Goal: Task Accomplishment & Management: Complete application form

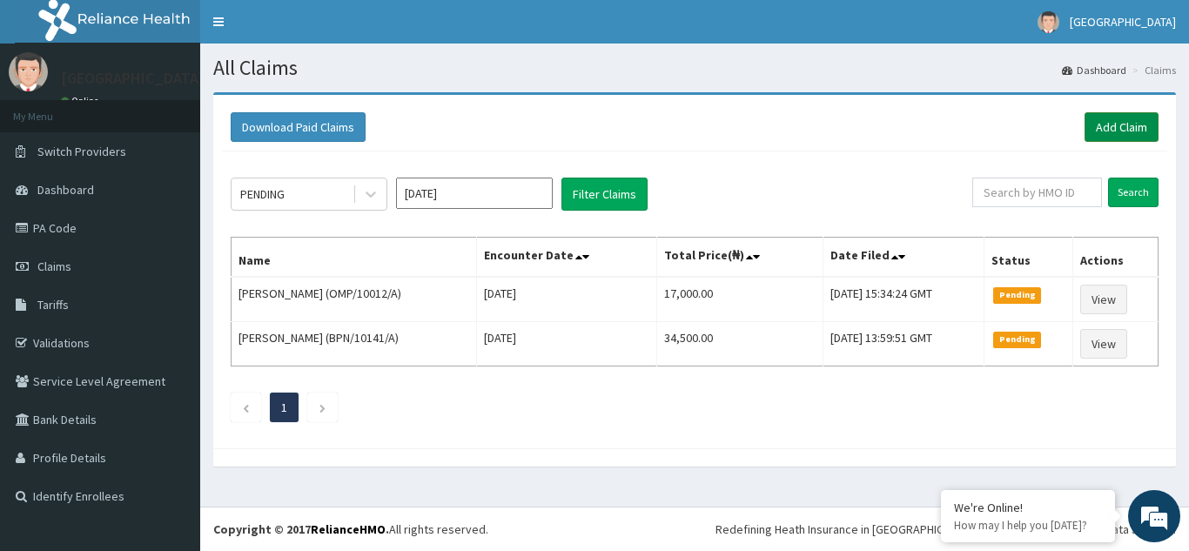
click at [1116, 119] on link "Add Claim" at bounding box center [1121, 127] width 74 height 30
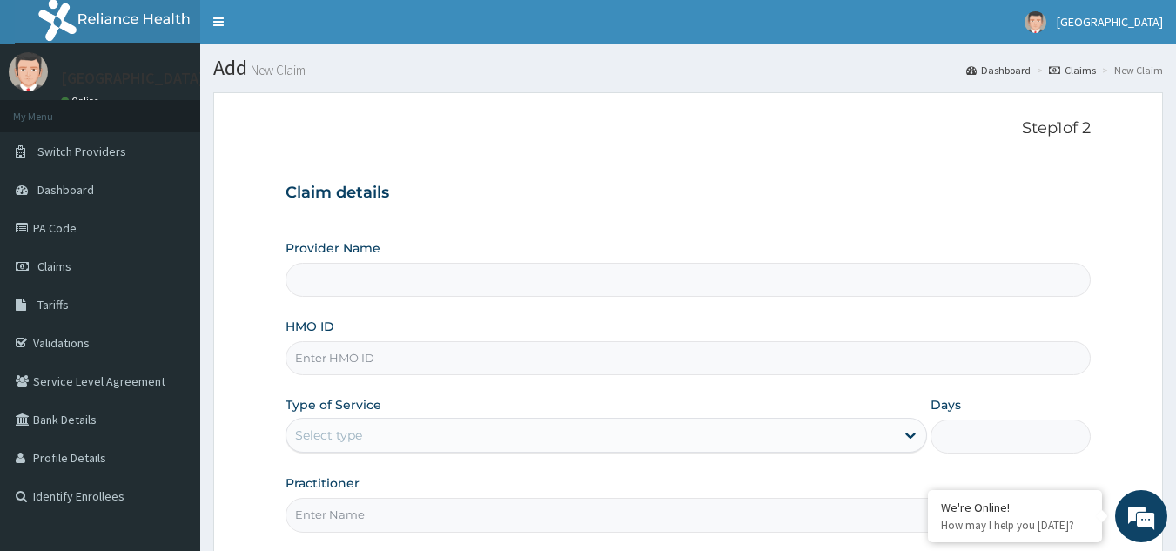
type input "[GEOGRAPHIC_DATA]"
click at [432, 354] on input "HMO ID" at bounding box center [688, 358] width 806 height 34
type input "TVT/10031/B"
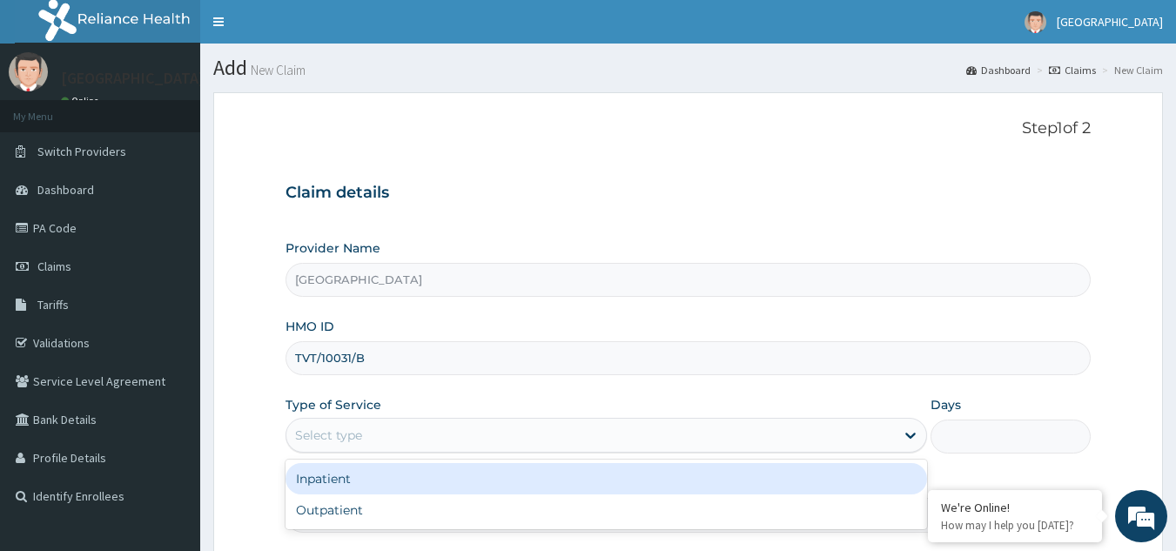
click at [426, 442] on div "Select type" at bounding box center [590, 435] width 608 height 28
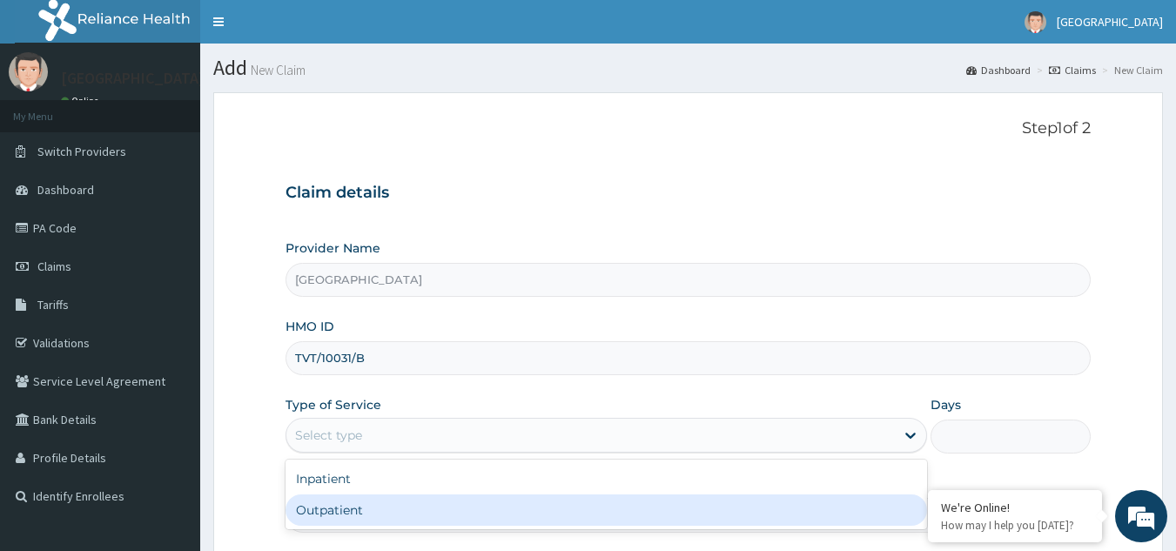
click at [367, 509] on div "Outpatient" at bounding box center [605, 509] width 641 height 31
type input "1"
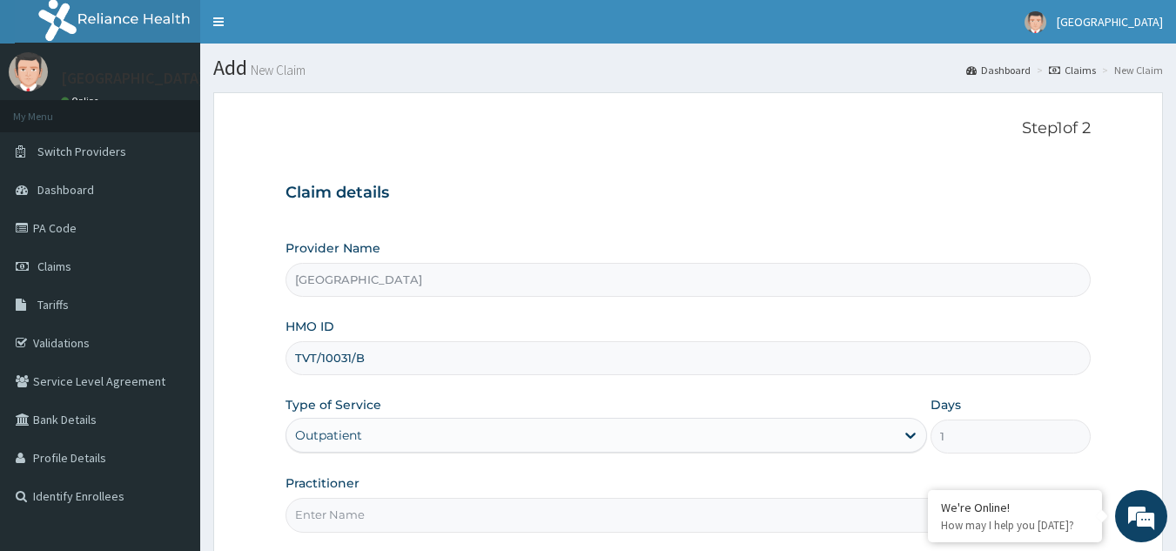
click at [410, 510] on input "Practitioner" at bounding box center [688, 515] width 806 height 34
type input "Dr Efosa Airen"
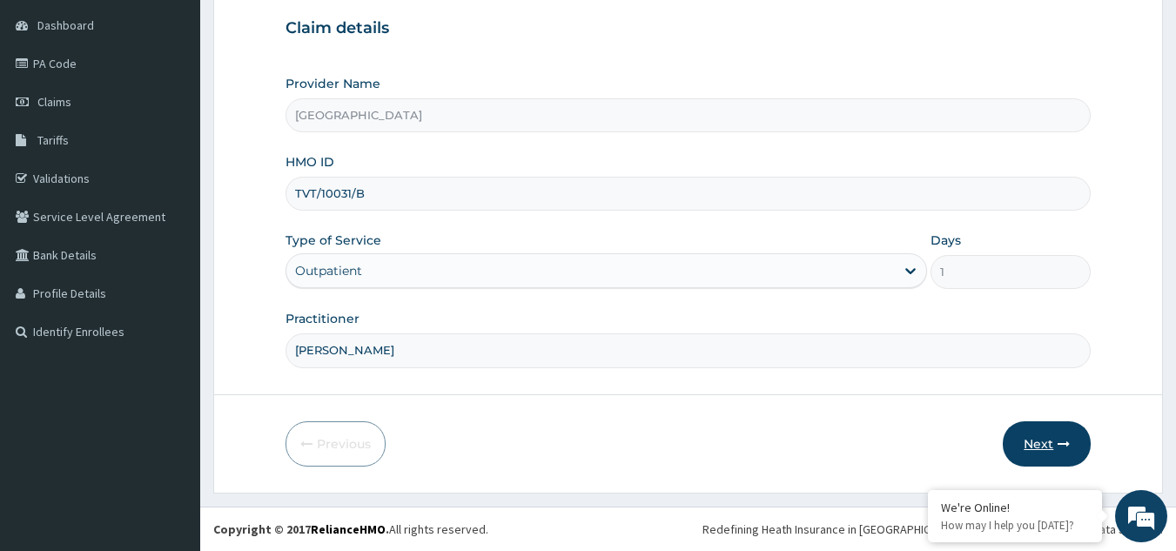
click at [1042, 446] on button "Next" at bounding box center [1046, 443] width 88 height 45
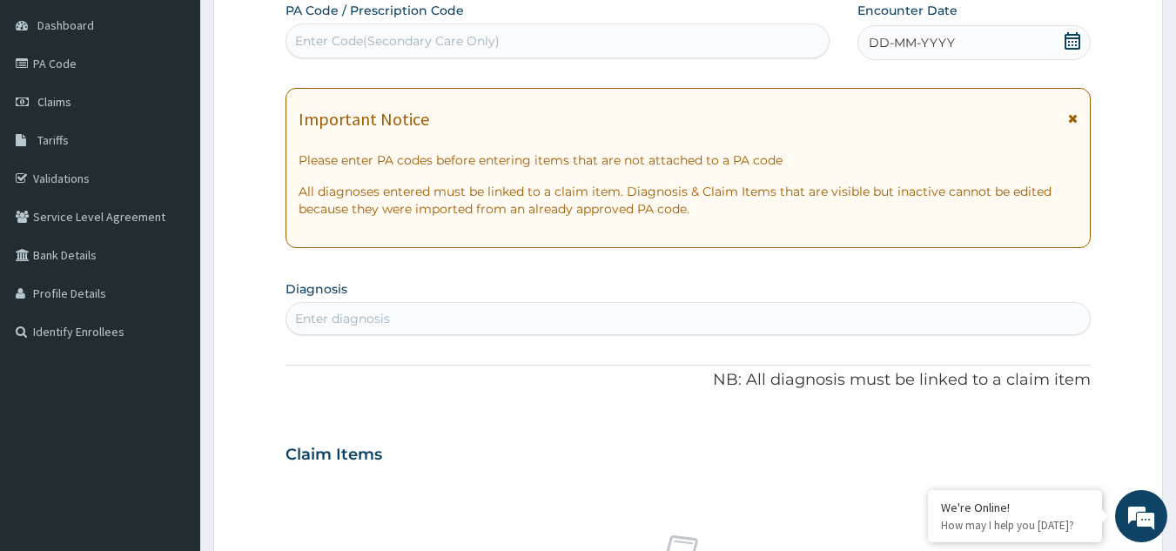
click at [1068, 32] on icon at bounding box center [1072, 40] width 16 height 17
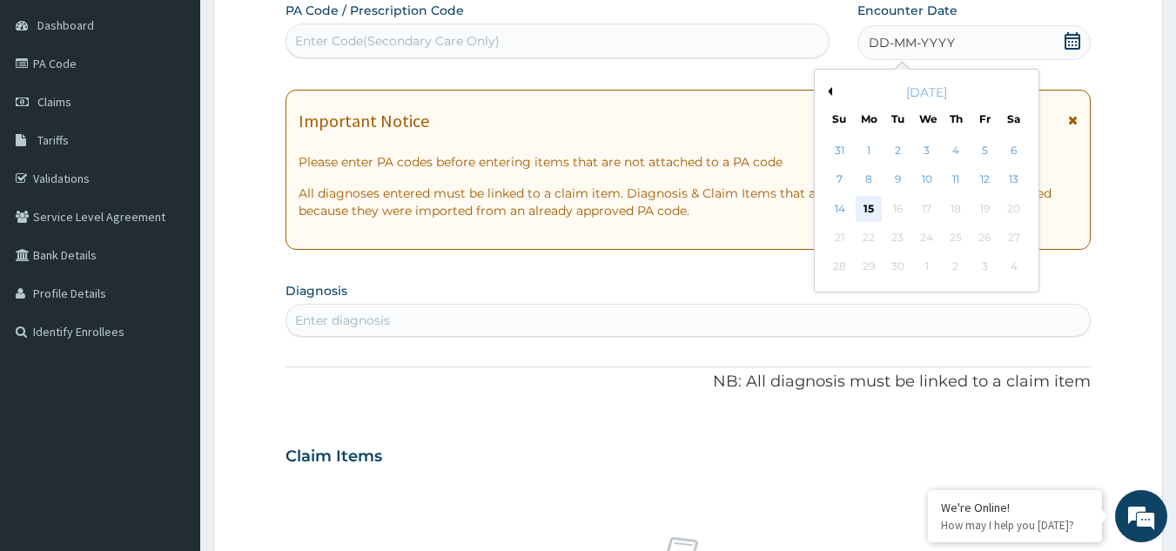
click at [864, 201] on div "15" at bounding box center [868, 209] width 26 height 26
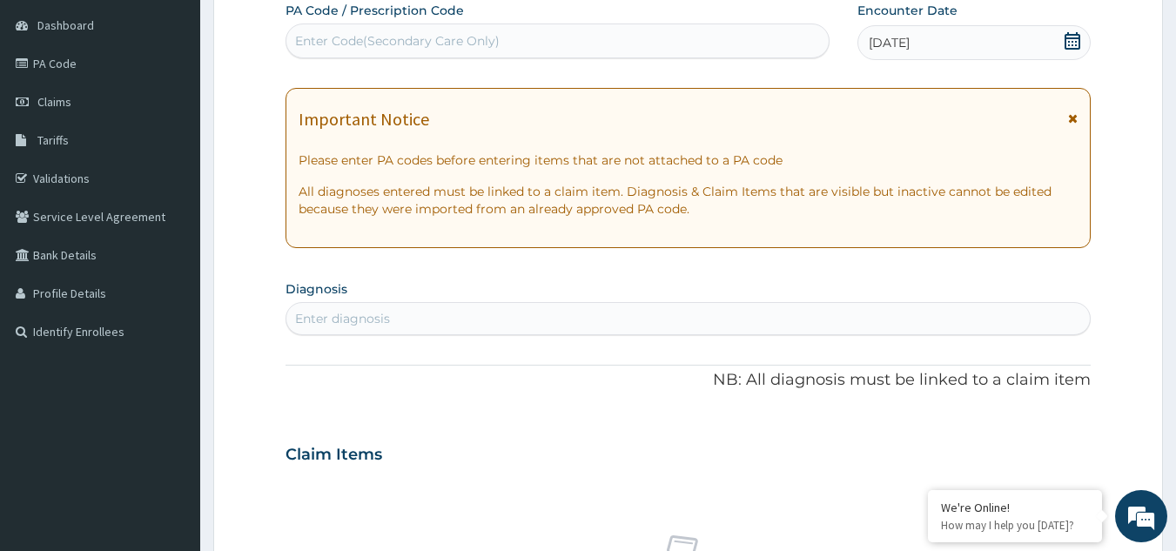
click at [493, 49] on div "Enter Code(Secondary Care Only)" at bounding box center [397, 40] width 204 height 17
type input "PA/B4A9B2"
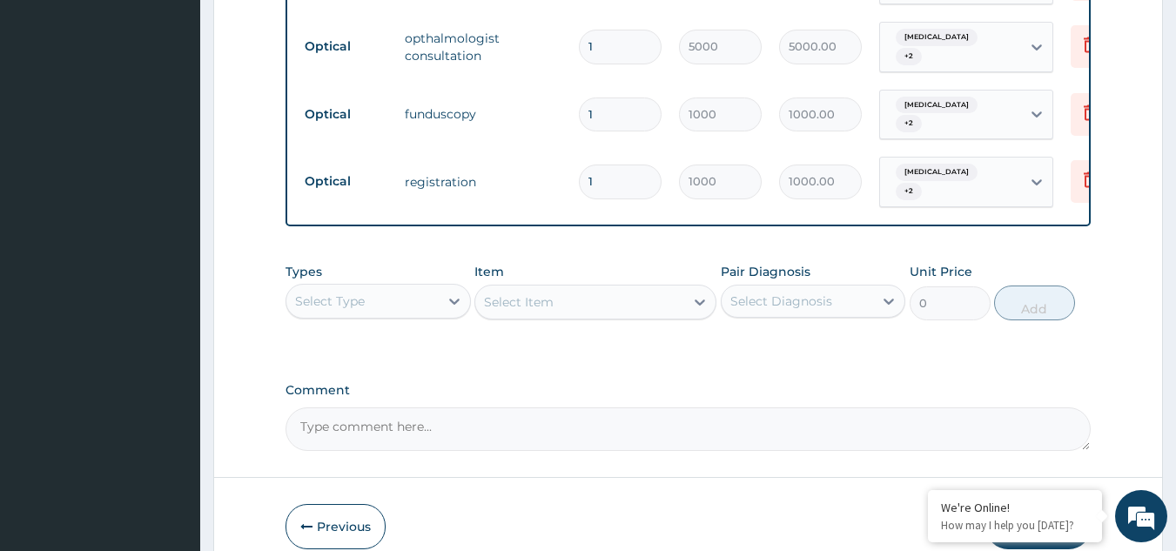
scroll to position [935, 0]
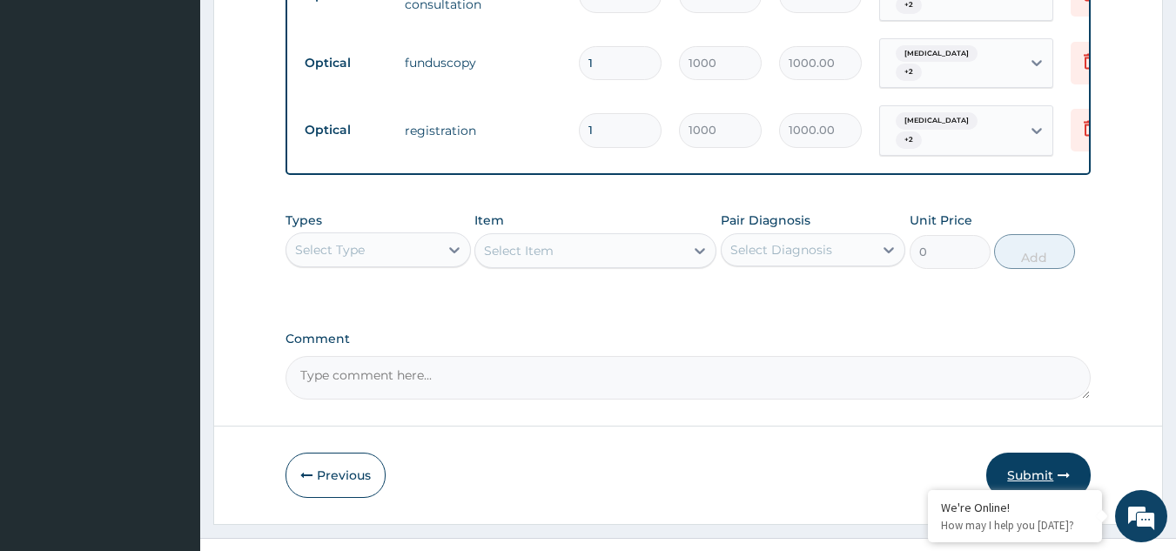
click at [1041, 452] on button "Submit" at bounding box center [1038, 474] width 104 height 45
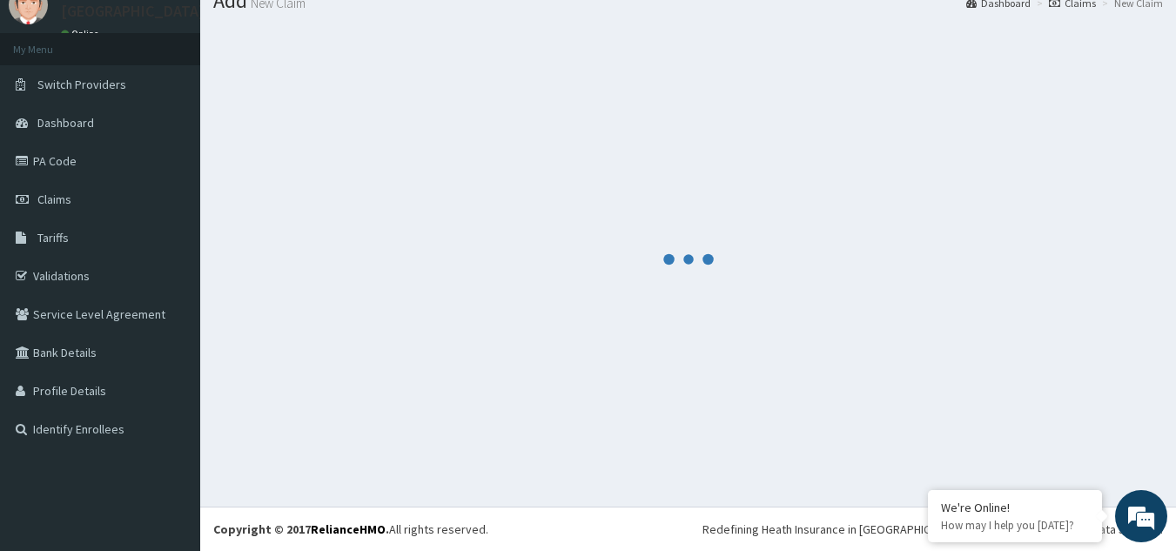
scroll to position [67, 0]
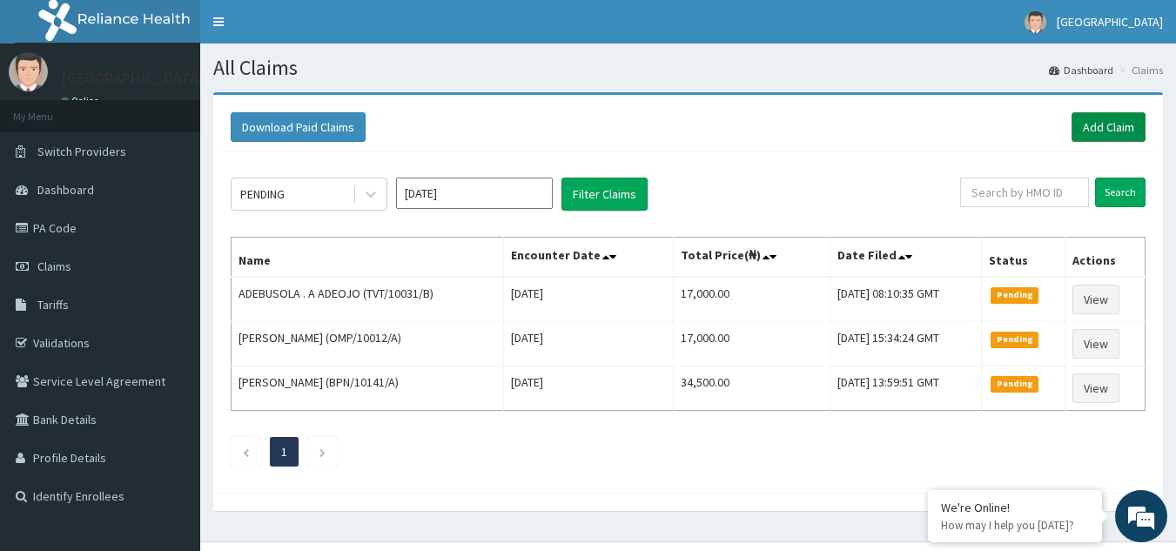
click at [1105, 129] on link "Add Claim" at bounding box center [1108, 127] width 74 height 30
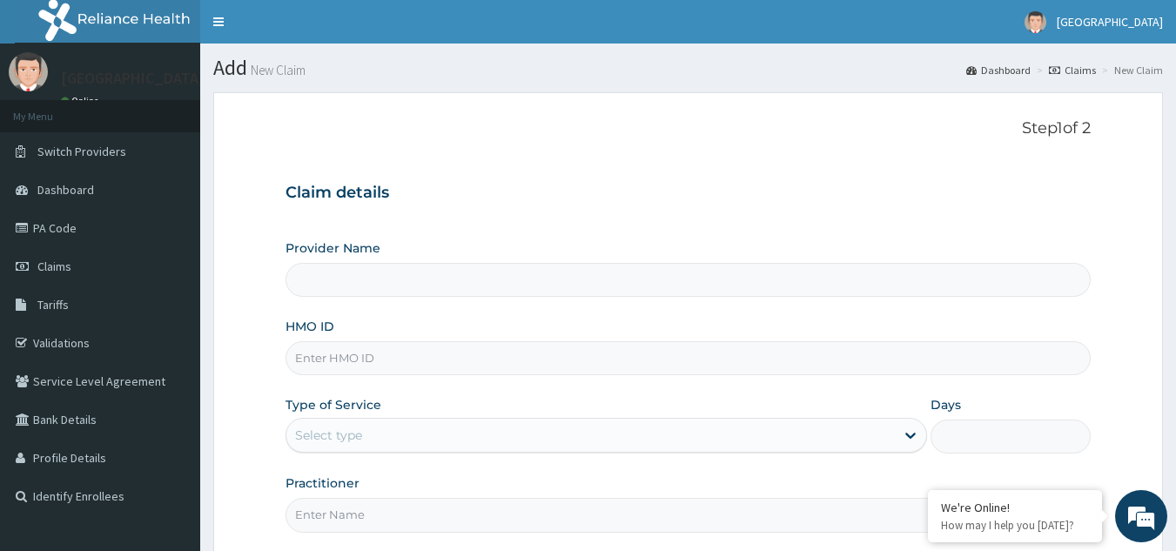
click at [401, 369] on input "HMO ID" at bounding box center [688, 358] width 806 height 34
type input "A"
type input "Airen Eye Center"
type input "ADN/10074/A"
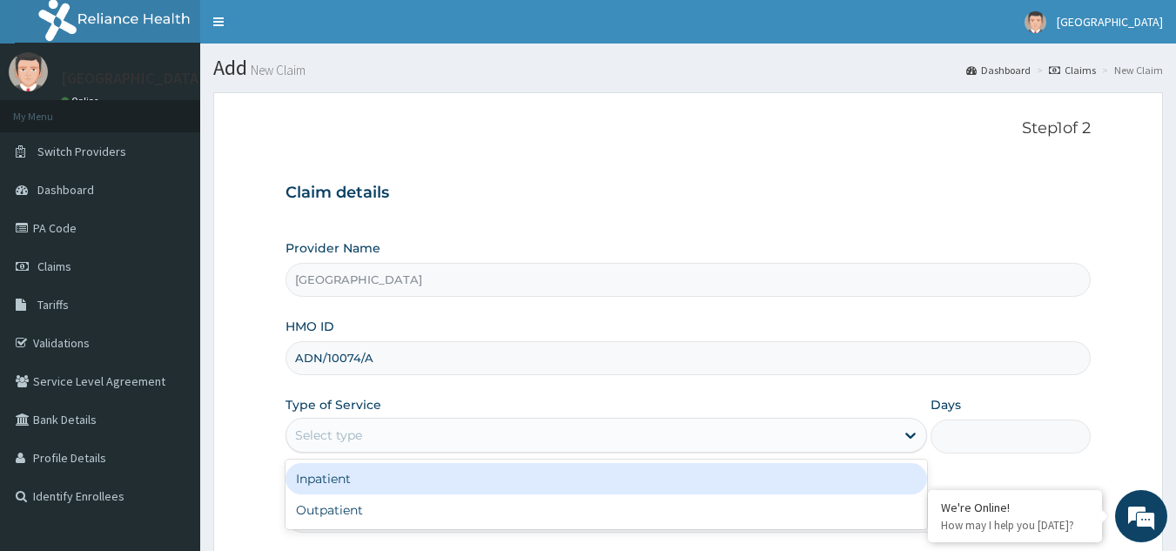
click at [382, 431] on div "Select type" at bounding box center [590, 435] width 608 height 28
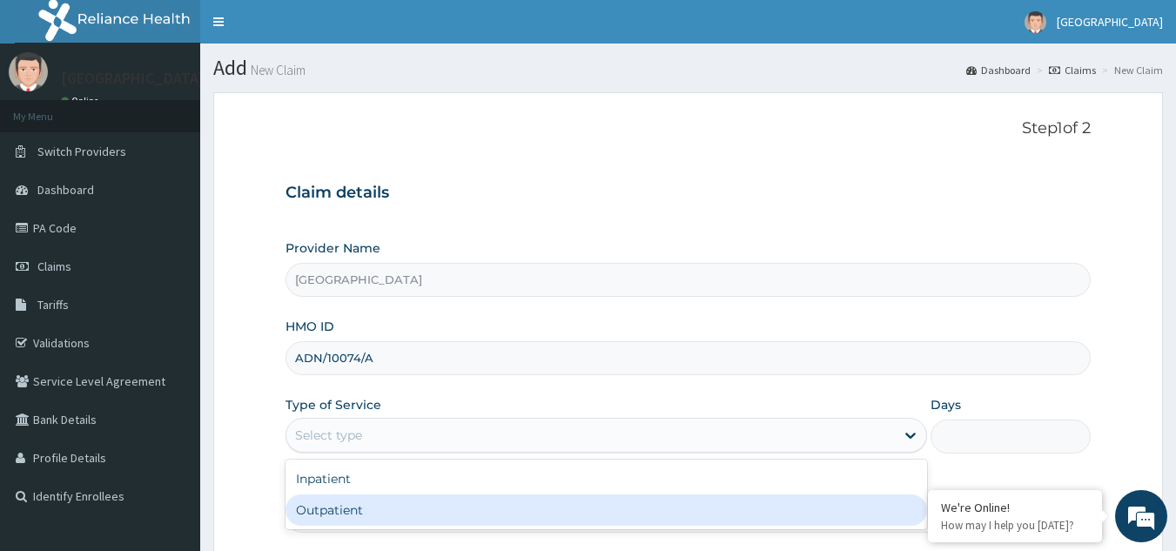
click at [343, 518] on div "Outpatient" at bounding box center [605, 509] width 641 height 31
type input "1"
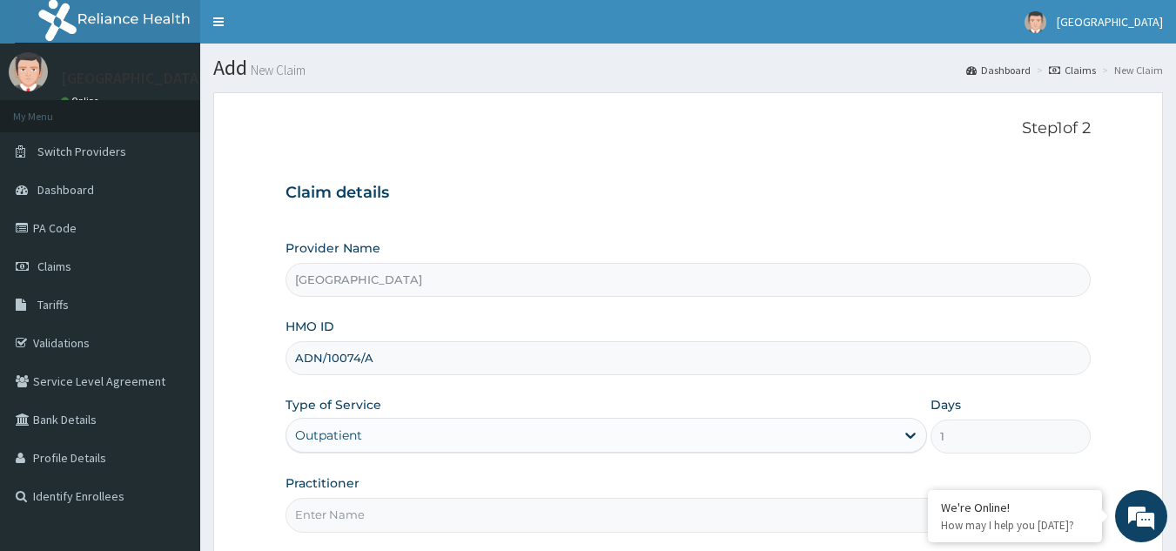
click at [380, 519] on input "Practitioner" at bounding box center [688, 515] width 806 height 34
type input "[PERSON_NAME]"
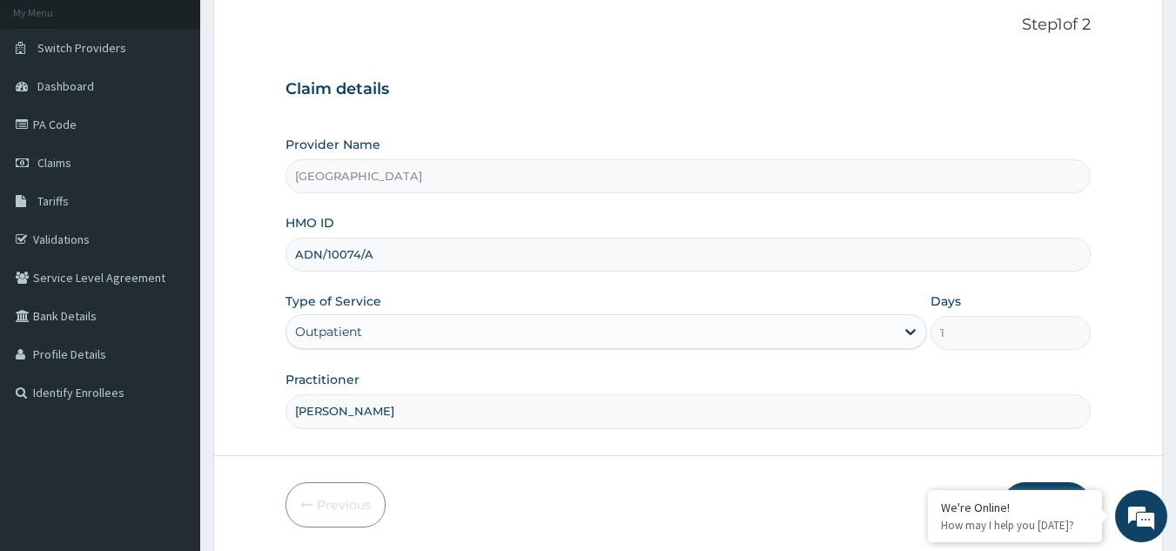
scroll to position [164, 0]
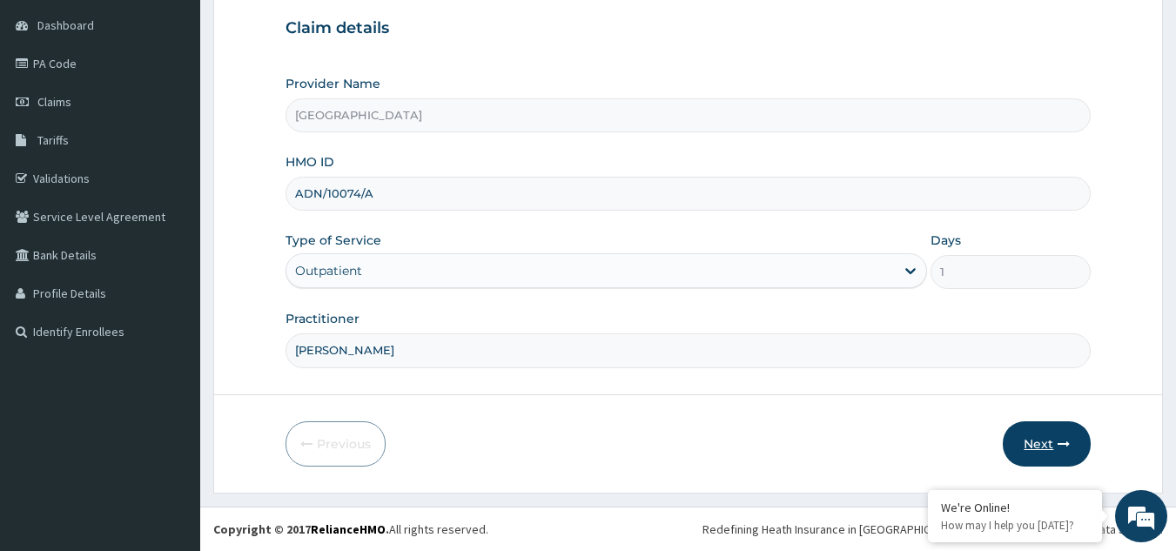
click at [1046, 439] on button "Next" at bounding box center [1046, 443] width 88 height 45
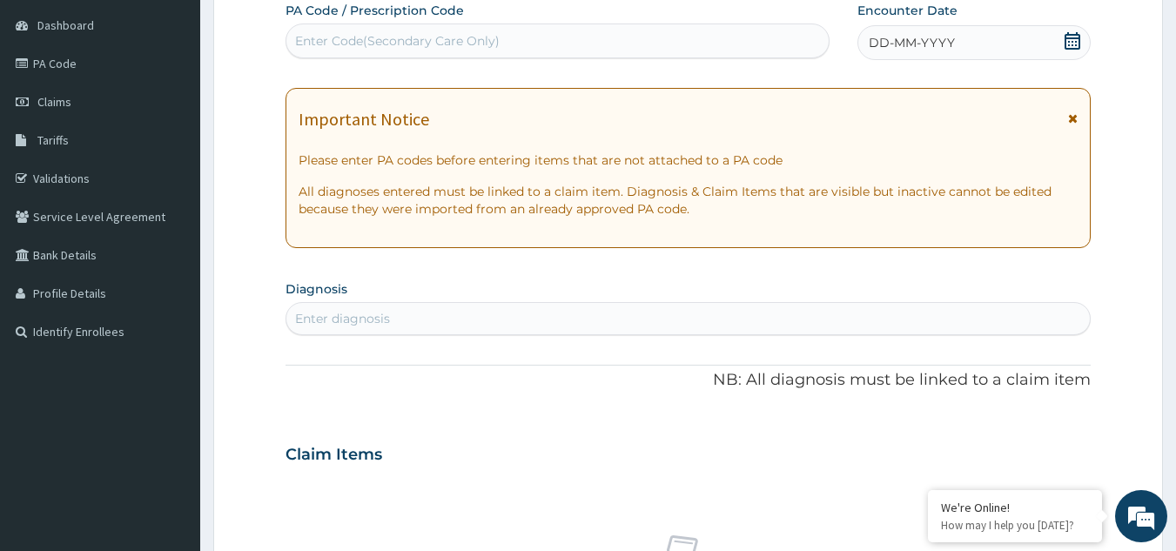
click at [440, 39] on div "Enter Code(Secondary Care Only)" at bounding box center [397, 40] width 204 height 17
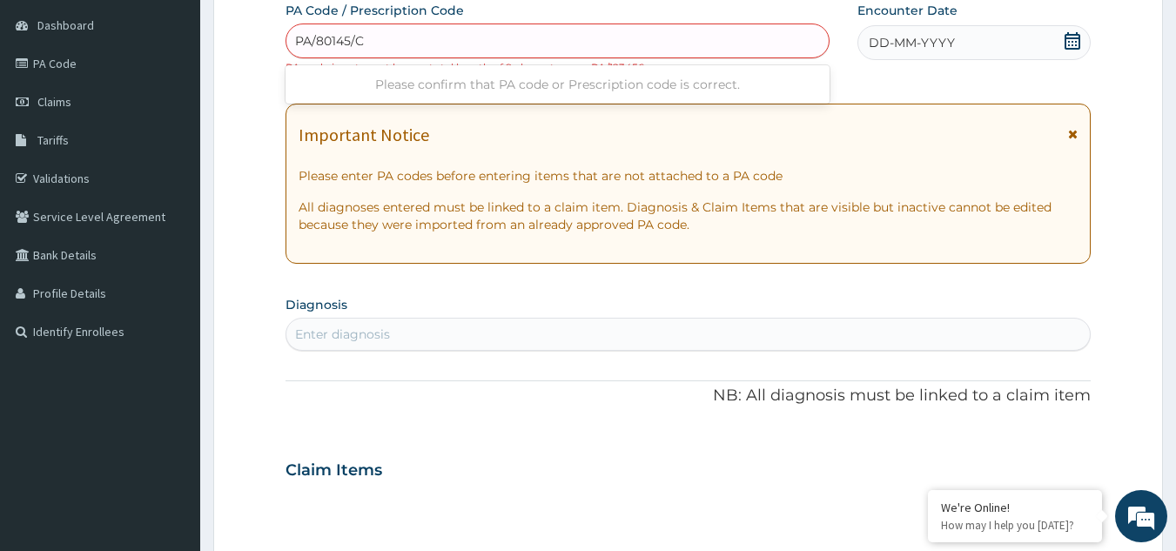
type input "PA/80145/C"
click at [328, 39] on input "PA/80145/C" at bounding box center [330, 40] width 70 height 17
type input "PA/8O145/C"
type input "PA/80145C"
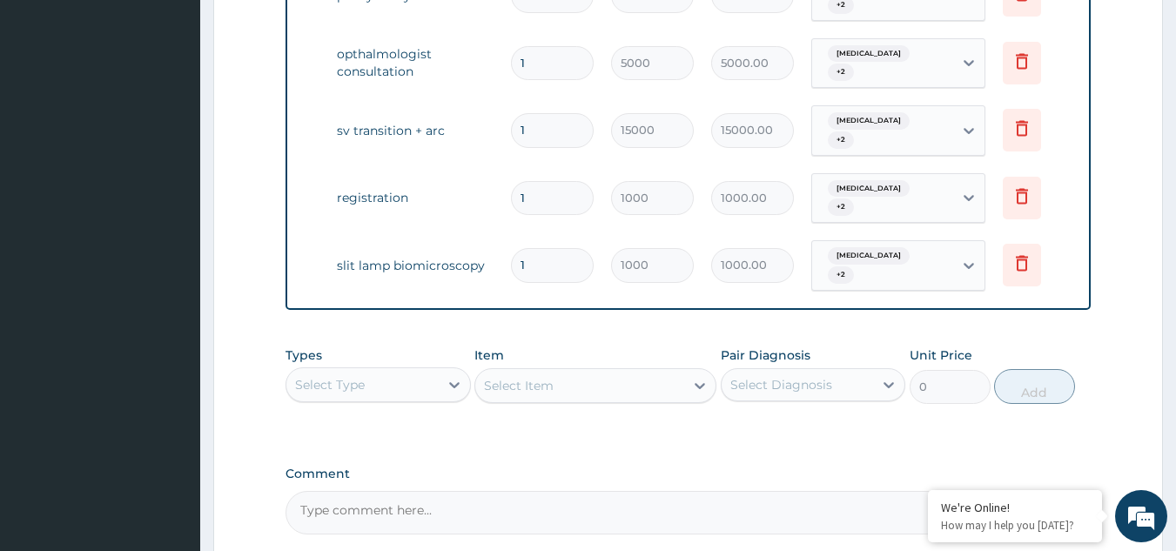
scroll to position [1190, 0]
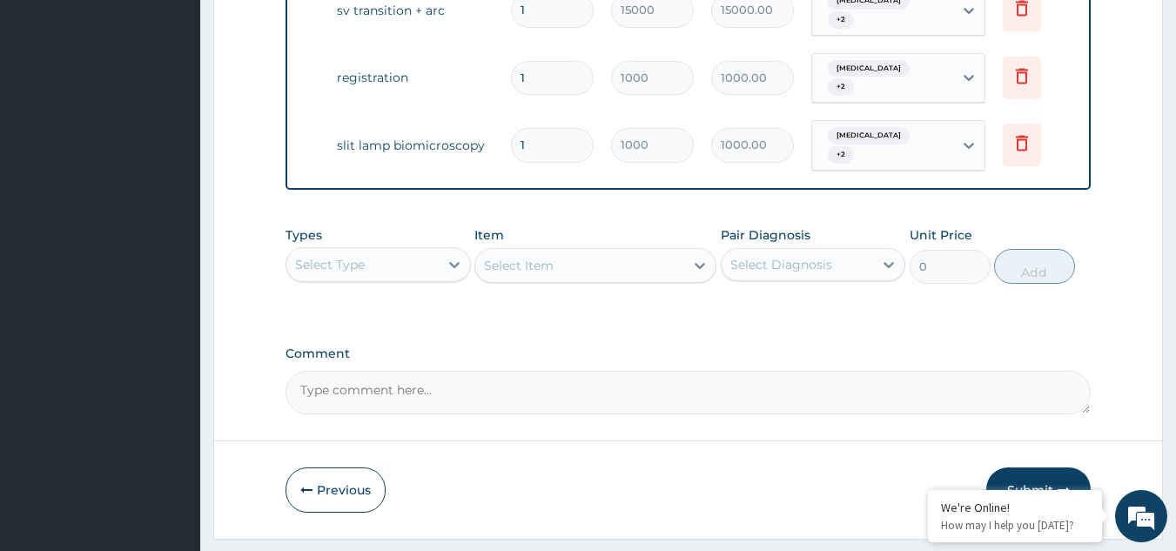
click at [1054, 467] on button "Submit" at bounding box center [1038, 489] width 104 height 45
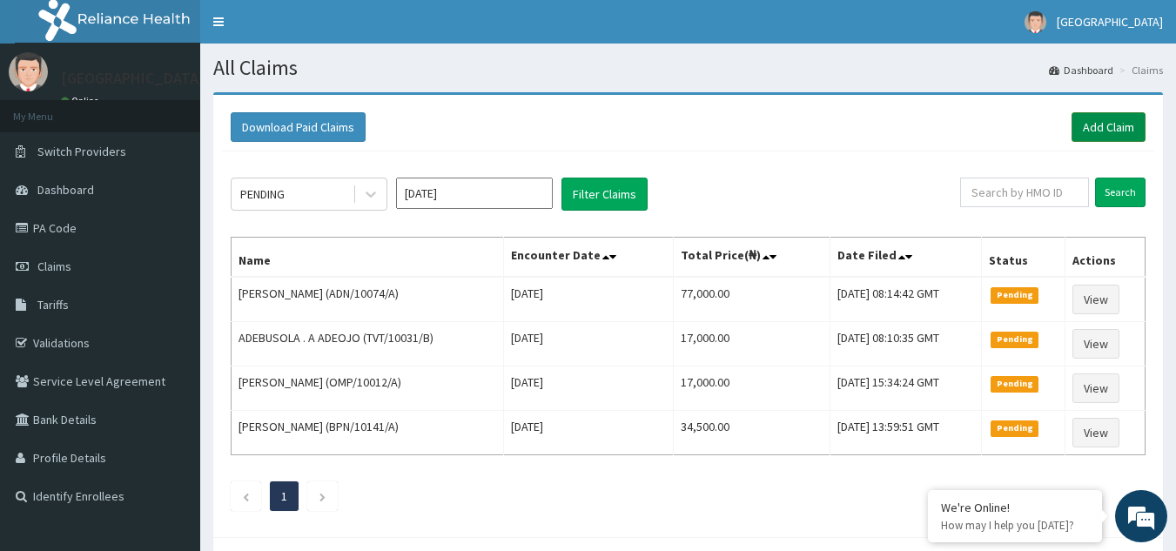
click at [1088, 117] on link "Add Claim" at bounding box center [1108, 127] width 74 height 30
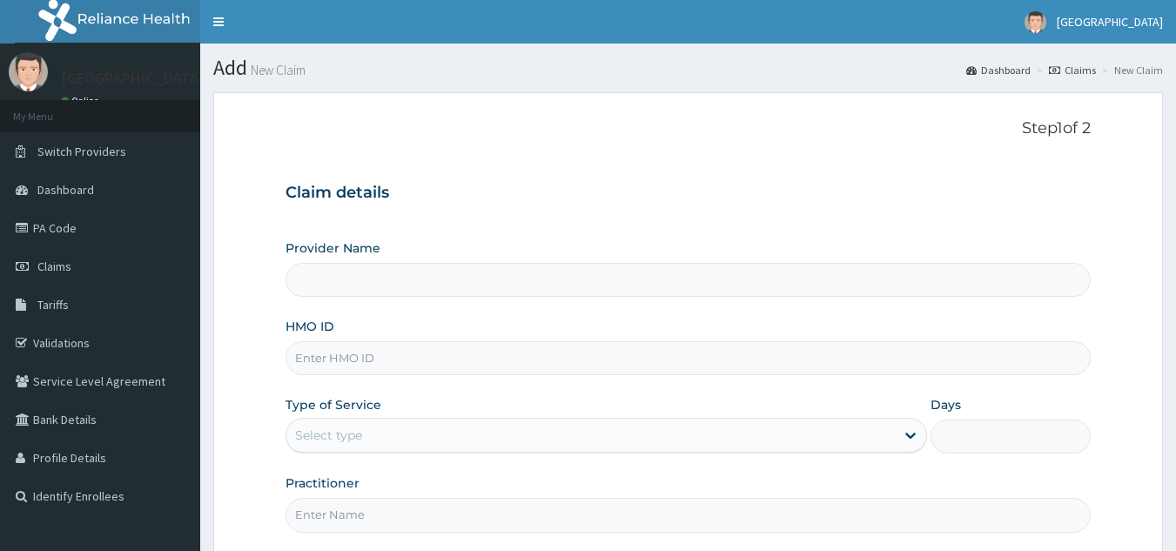
click at [395, 353] on input "HMO ID" at bounding box center [688, 358] width 806 height 34
type input "Airen Eye Center"
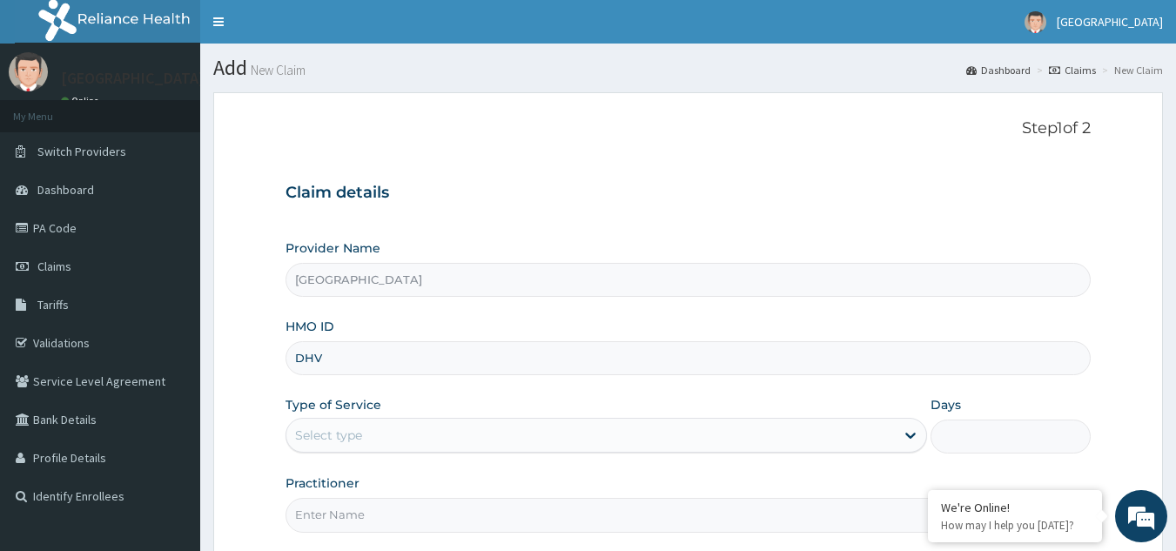
type input "DHV/10001/A"
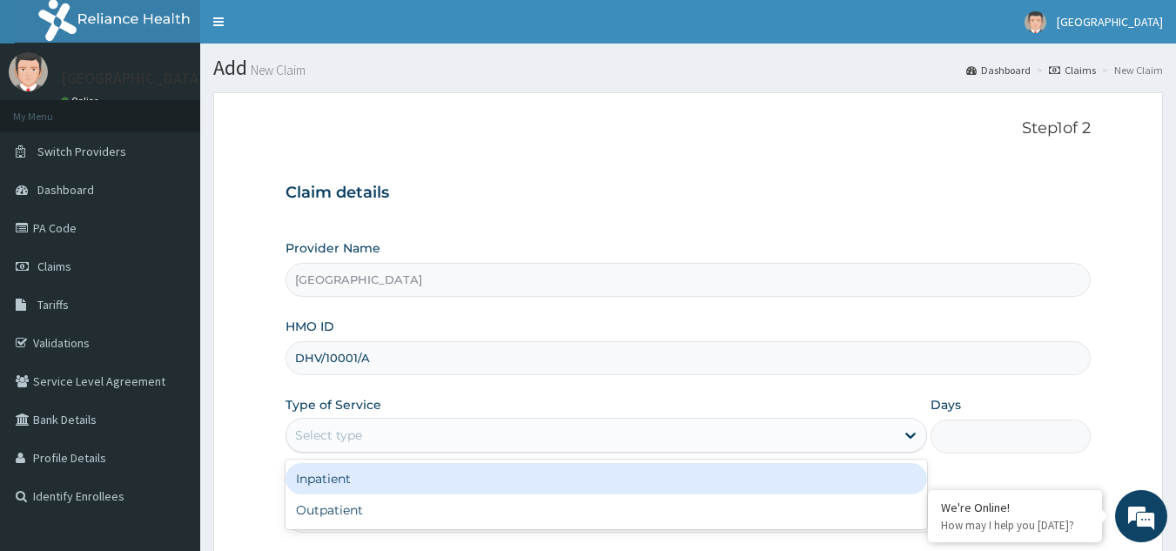
click at [405, 440] on div "Select type" at bounding box center [590, 435] width 608 height 28
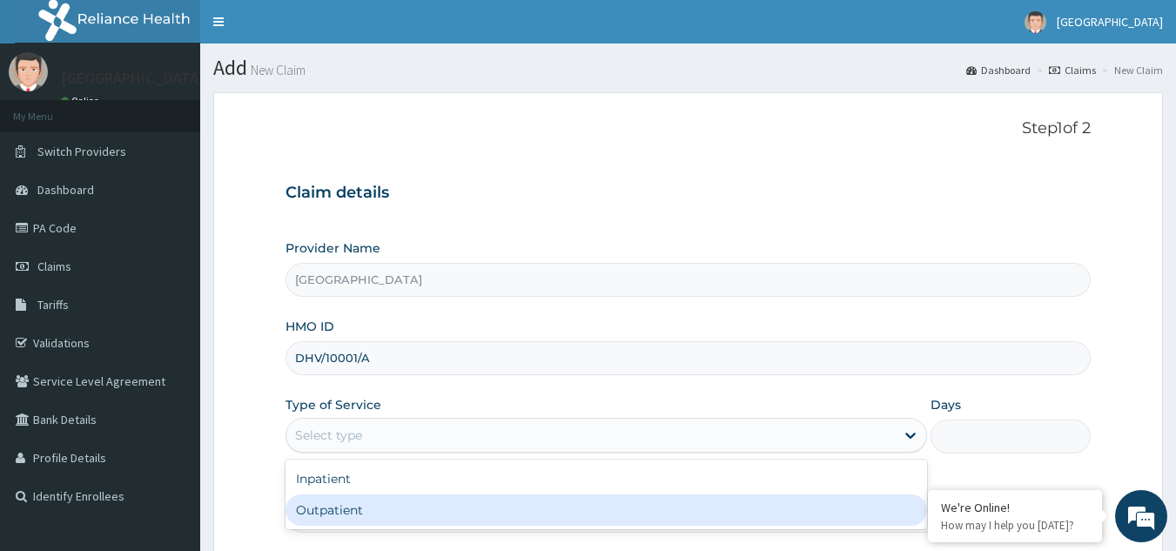
click at [357, 499] on div "Outpatient" at bounding box center [605, 509] width 641 height 31
type input "1"
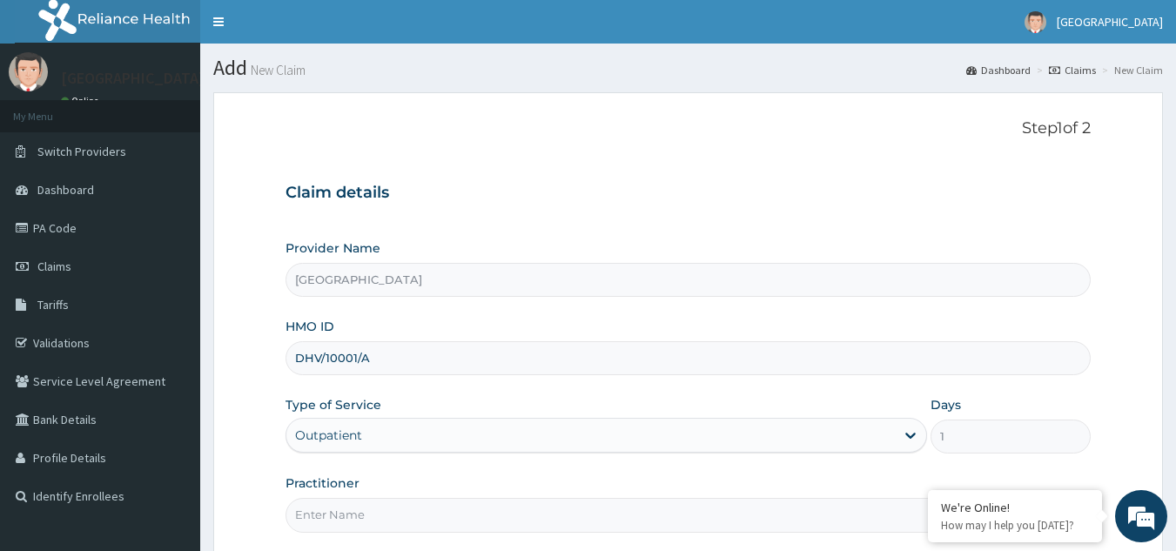
click at [356, 510] on input "Practitioner" at bounding box center [688, 515] width 806 height 34
type input "Dr Efosa Airen"
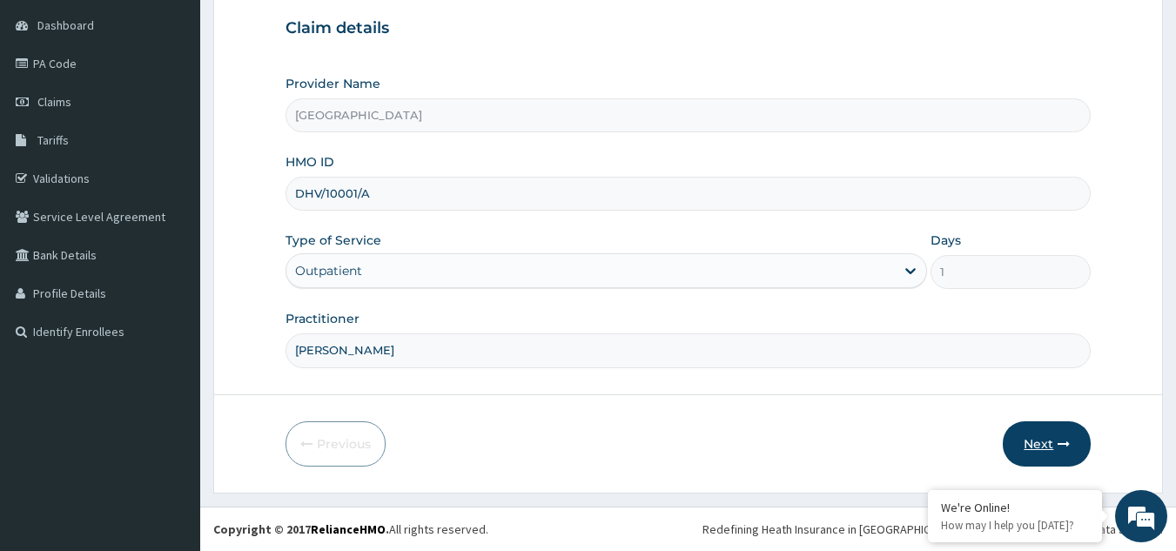
click at [1052, 458] on button "Next" at bounding box center [1046, 443] width 88 height 45
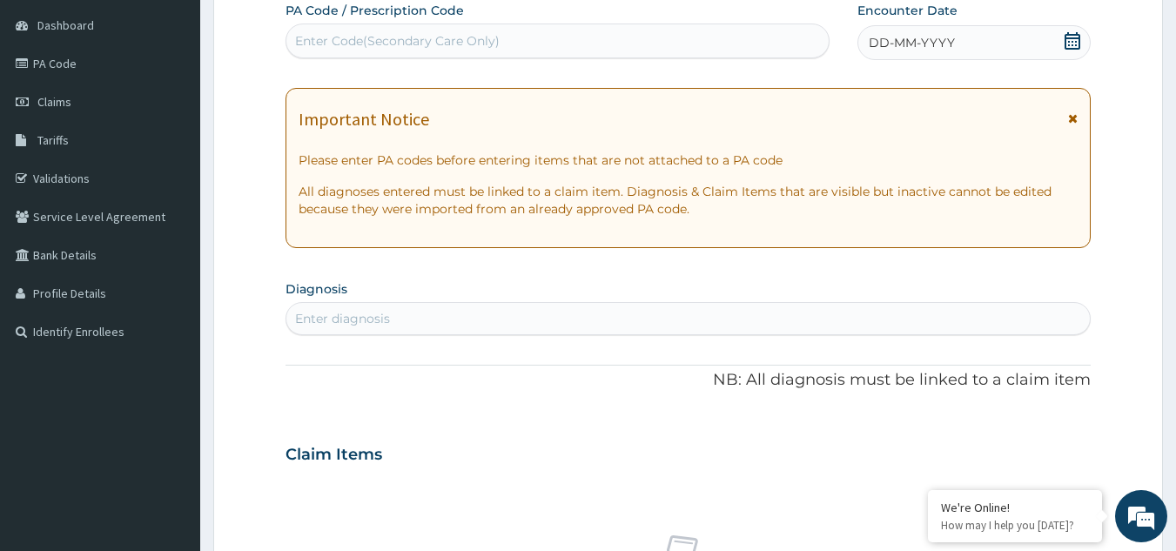
click at [437, 34] on div "Enter Code(Secondary Care Only)" at bounding box center [397, 40] width 204 height 17
type input "PA/0E955B"
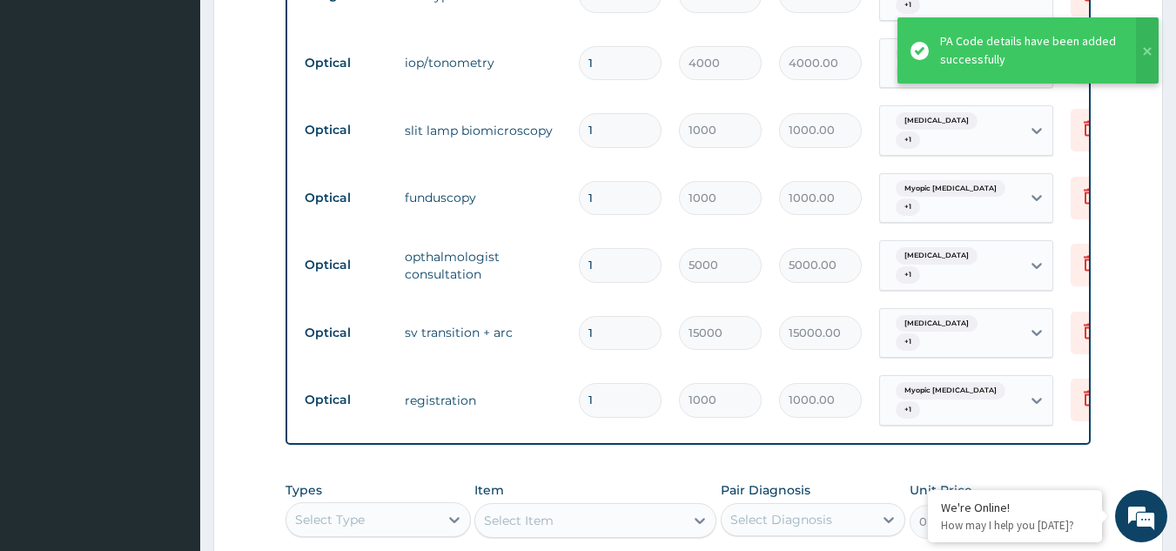
scroll to position [1076, 0]
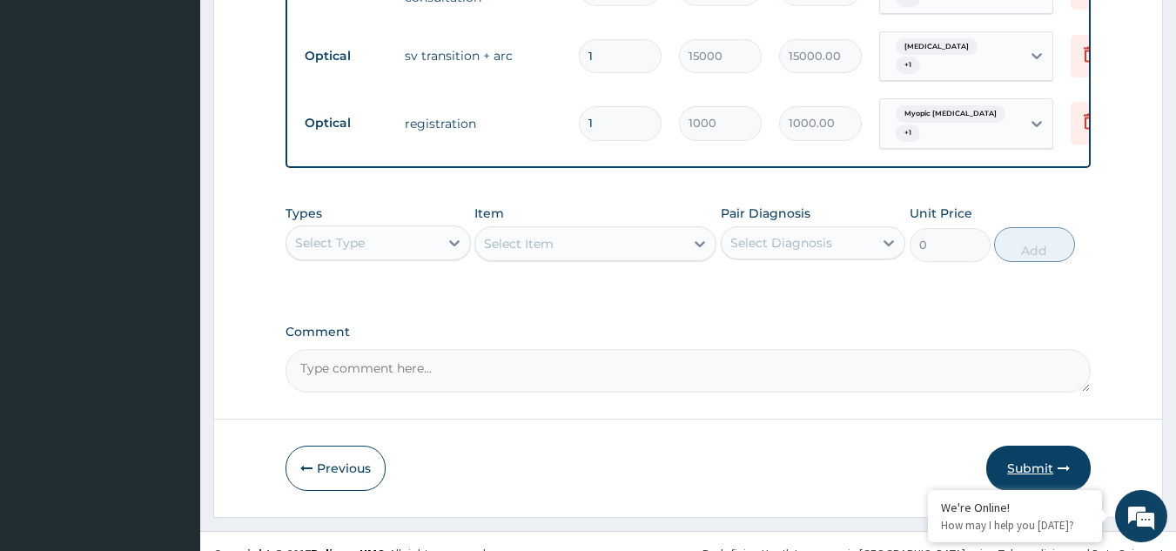
click at [1033, 446] on button "Submit" at bounding box center [1038, 468] width 104 height 45
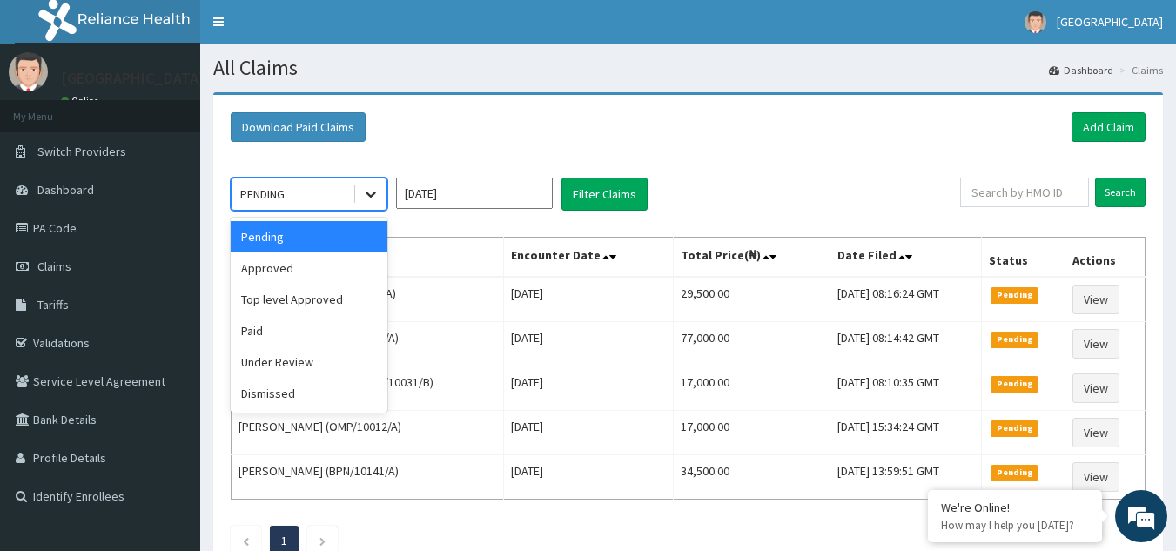
click at [369, 193] on icon at bounding box center [370, 193] width 17 height 17
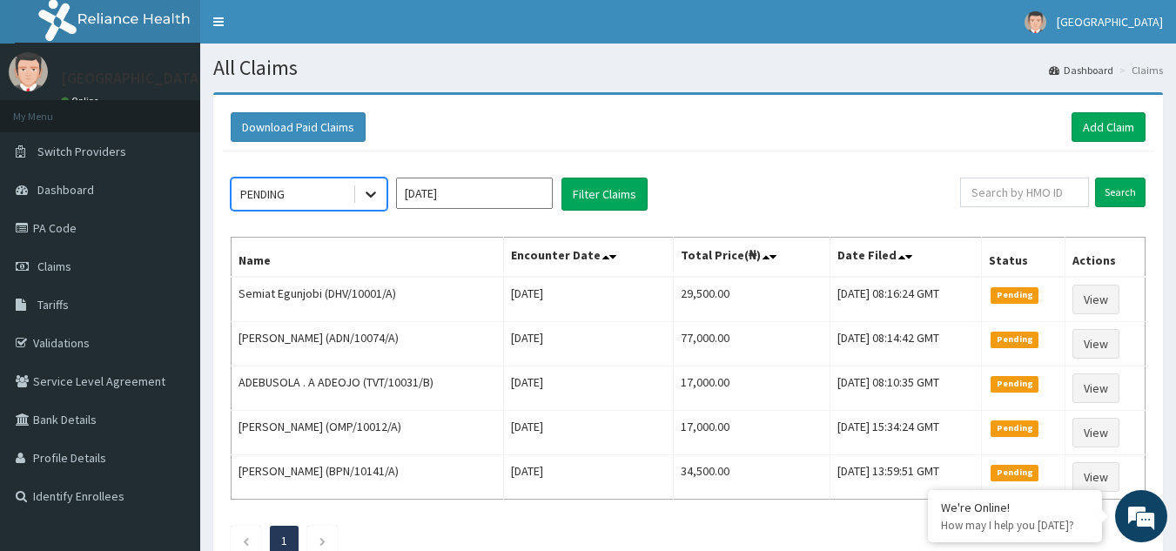
click at [373, 186] on icon at bounding box center [370, 193] width 17 height 17
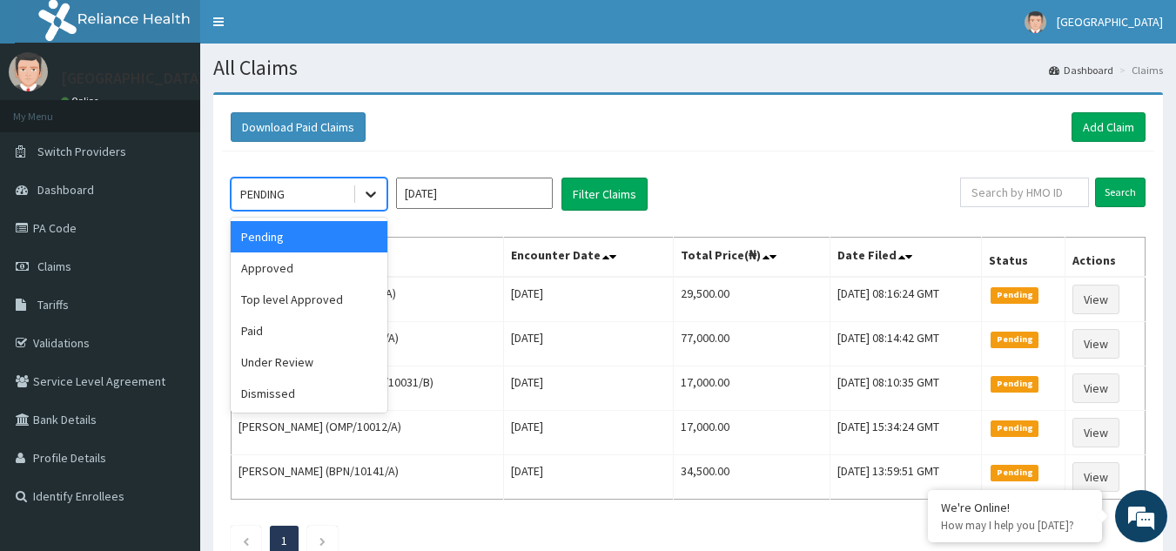
click at [367, 200] on icon at bounding box center [370, 193] width 17 height 17
click at [329, 273] on div "Approved" at bounding box center [309, 267] width 157 height 31
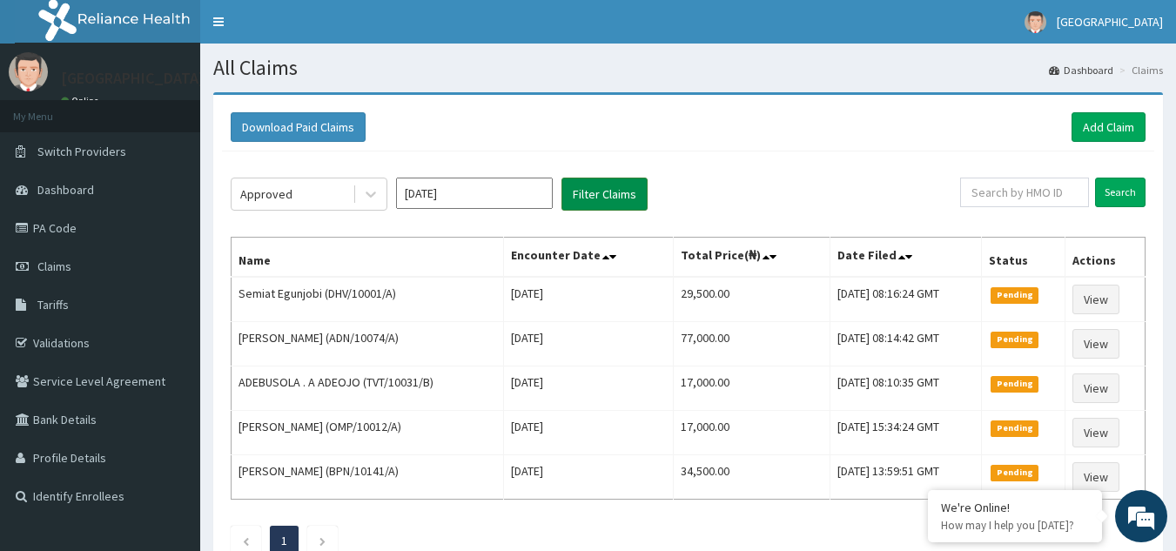
click at [601, 186] on button "Filter Claims" at bounding box center [604, 194] width 86 height 33
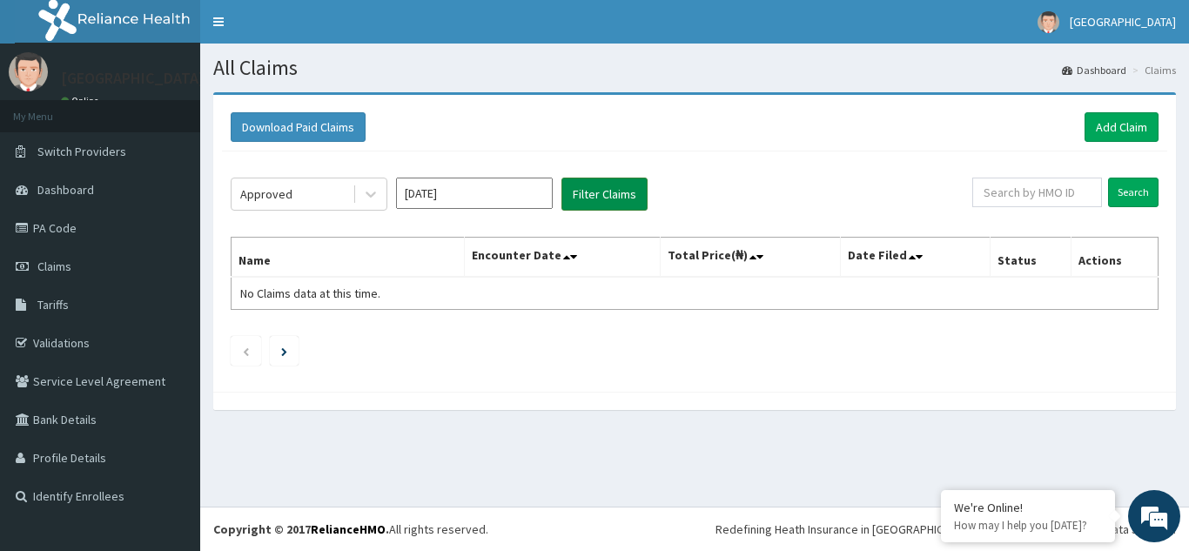
click at [601, 186] on button "Filter Claims" at bounding box center [604, 194] width 86 height 33
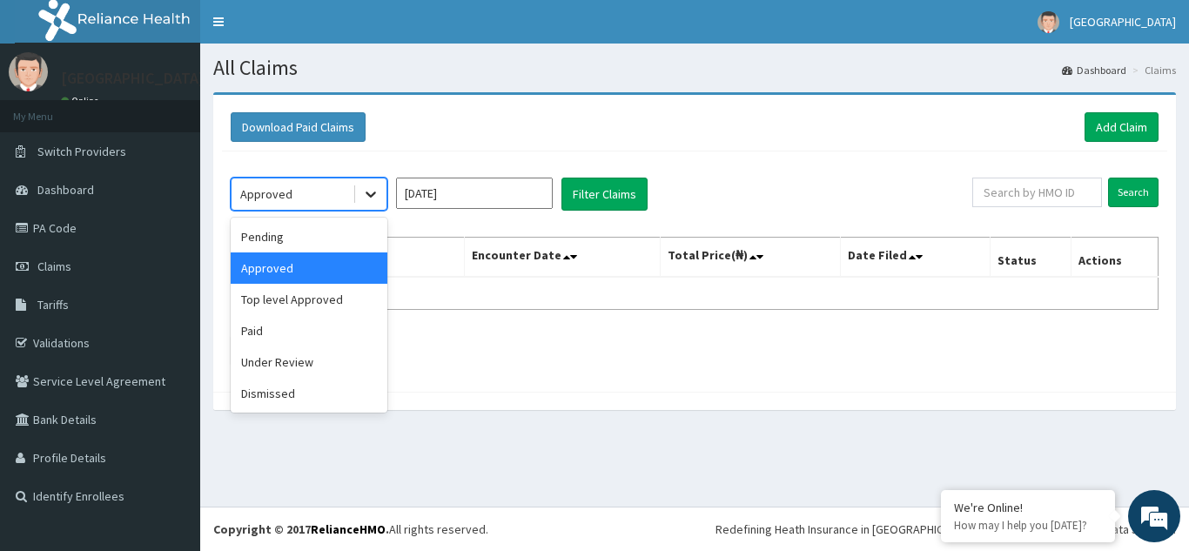
click at [373, 192] on icon at bounding box center [370, 193] width 17 height 17
click at [327, 329] on div "Paid" at bounding box center [309, 330] width 157 height 31
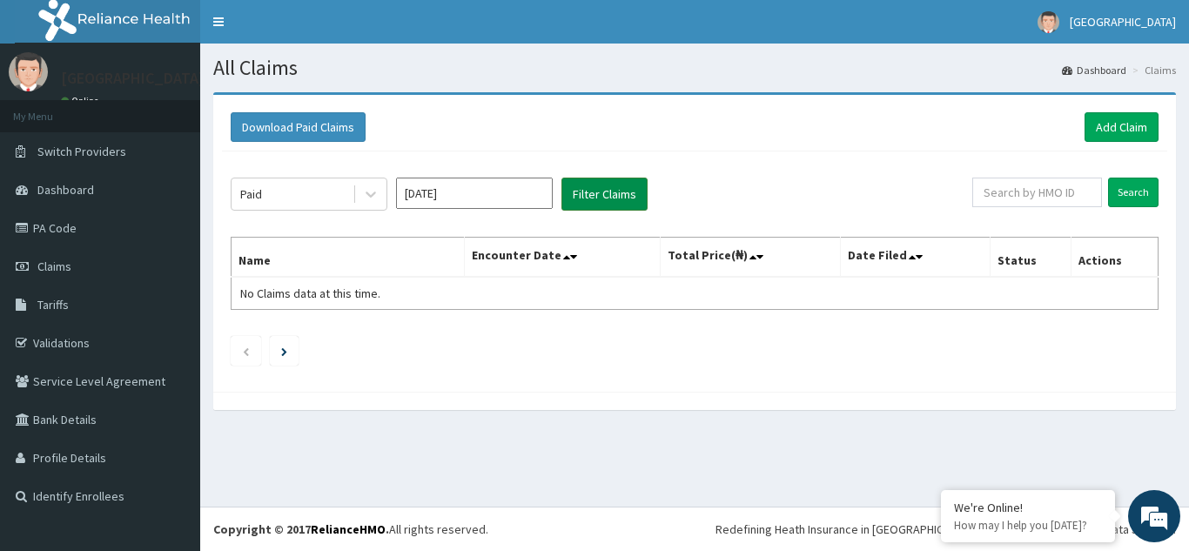
click at [617, 194] on button "Filter Claims" at bounding box center [604, 194] width 86 height 33
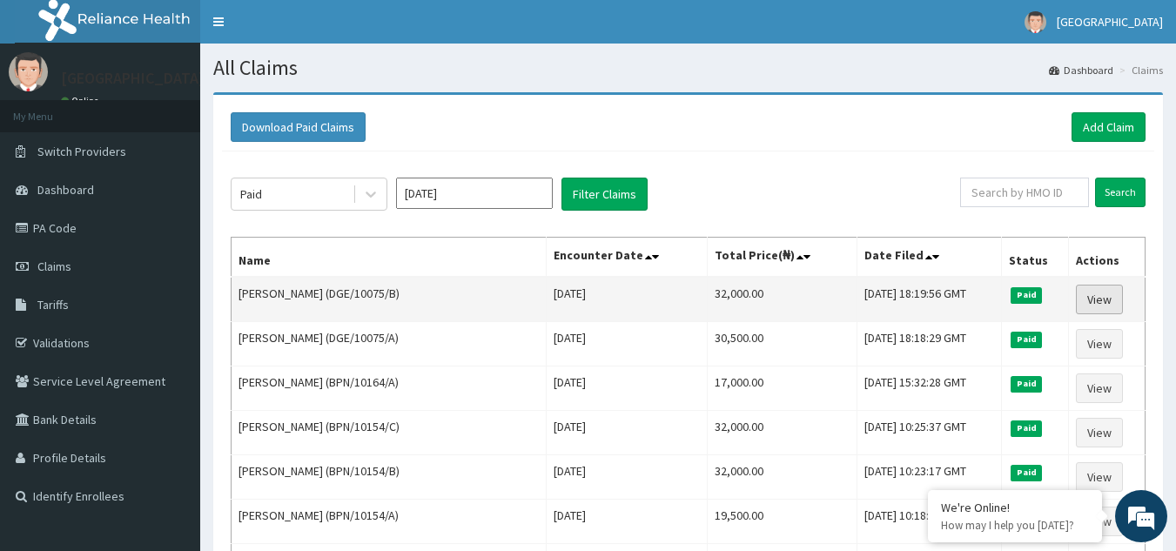
click at [1119, 303] on link "View" at bounding box center [1099, 300] width 47 height 30
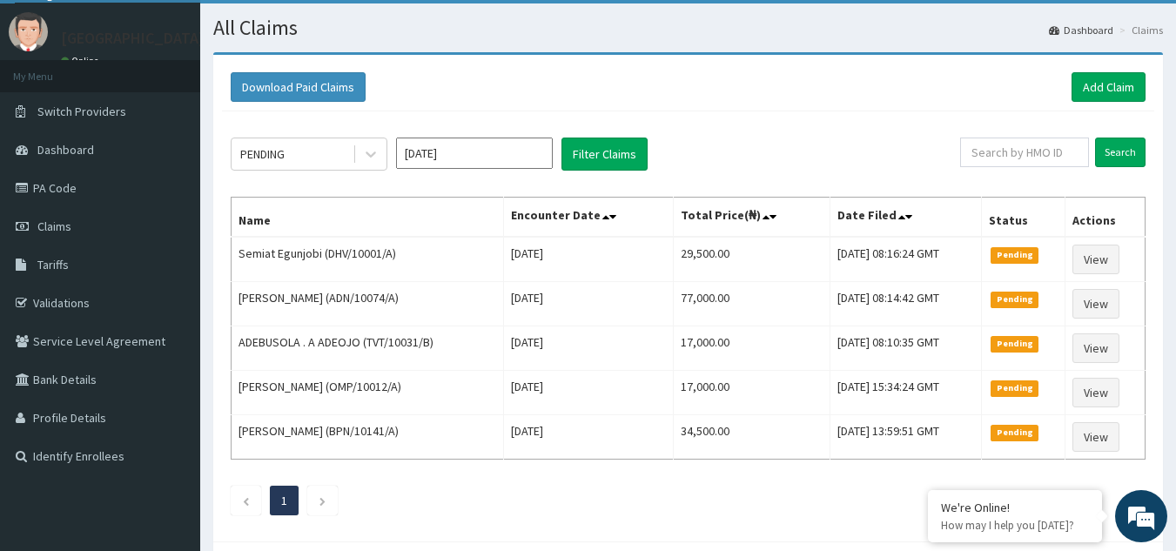
scroll to position [97, 0]
